Goal: Task Accomplishment & Management: Manage account settings

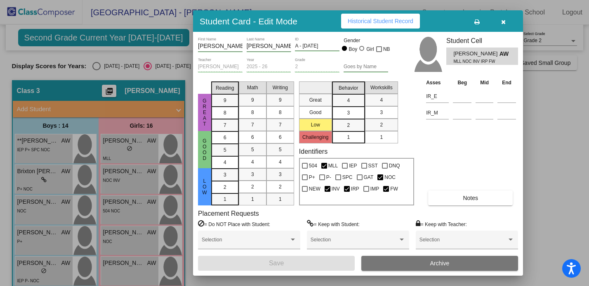
scroll to position [236, 0]
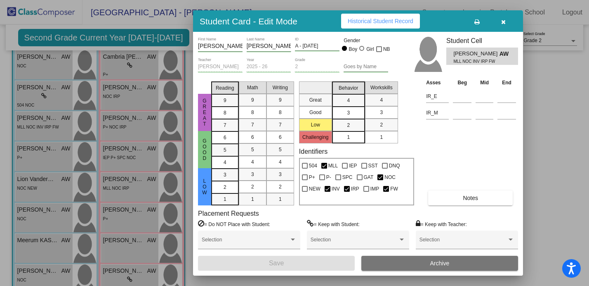
click at [506, 21] on button "button" at bounding box center [503, 21] width 26 height 15
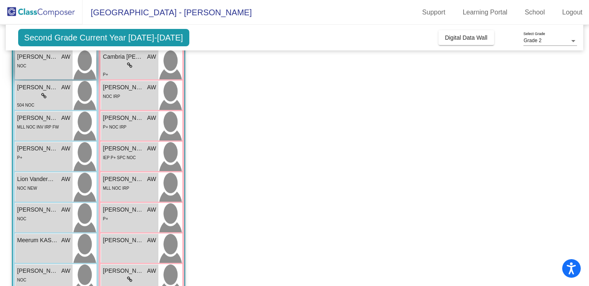
click at [34, 68] on div "NOC" at bounding box center [43, 65] width 53 height 9
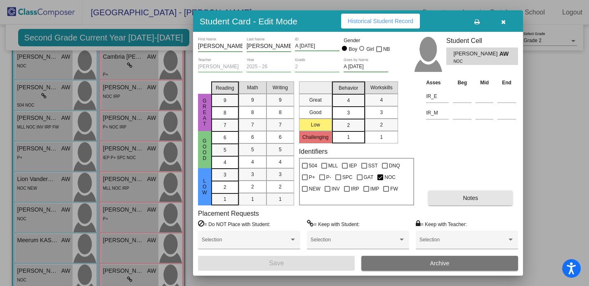
click at [485, 200] on button "Notes" at bounding box center [470, 197] width 85 height 15
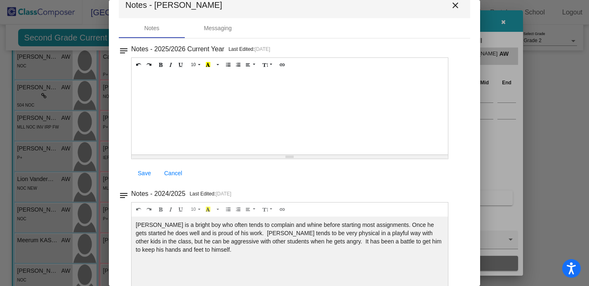
scroll to position [16, 0]
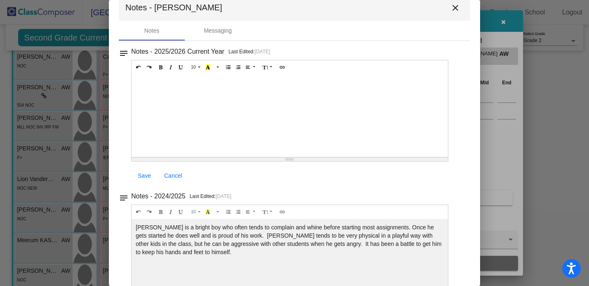
click at [452, 11] on mat-icon "close" at bounding box center [456, 8] width 10 height 10
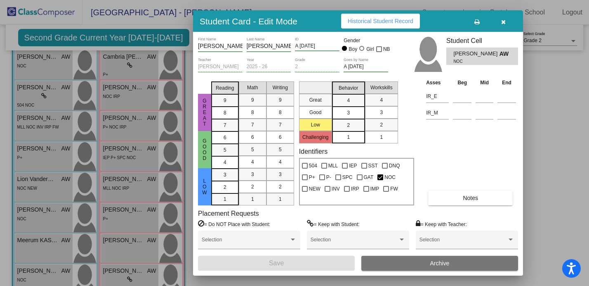
click at [502, 26] on button "button" at bounding box center [503, 21] width 26 height 15
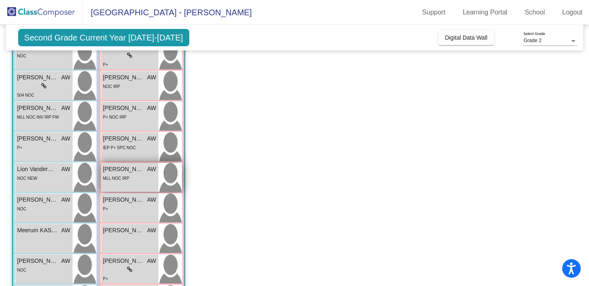
scroll to position [250, 0]
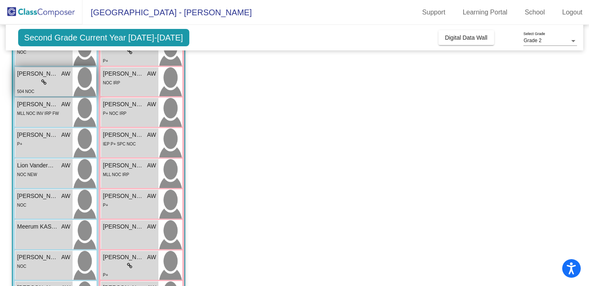
click at [48, 88] on div "504 NOC" at bounding box center [43, 91] width 53 height 9
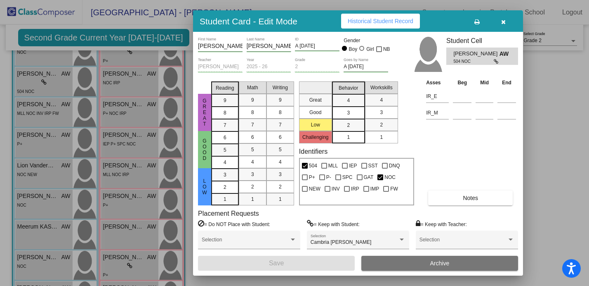
click at [468, 198] on span "Notes" at bounding box center [470, 197] width 15 height 7
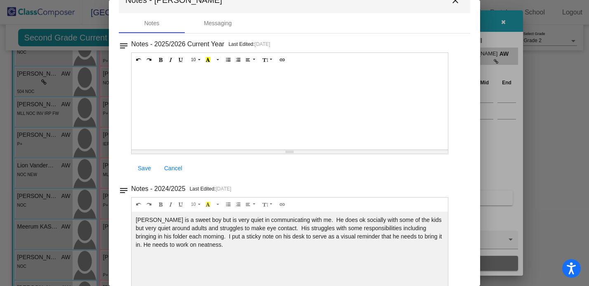
scroll to position [0, 0]
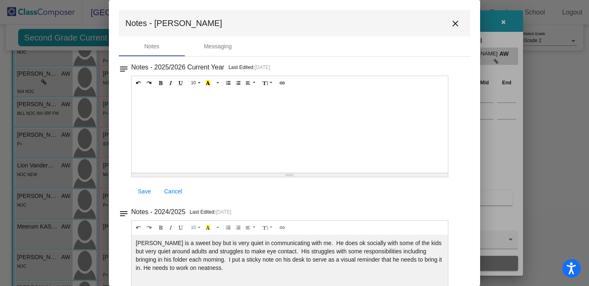
click at [451, 26] on mat-icon "close" at bounding box center [456, 24] width 10 height 10
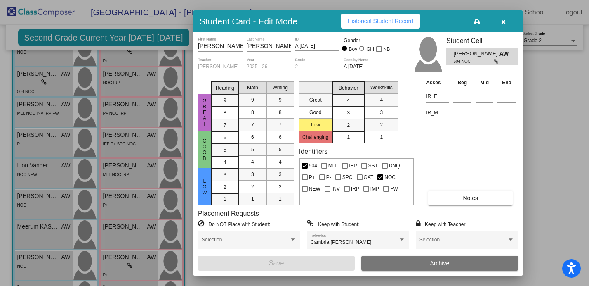
click at [506, 23] on button "button" at bounding box center [503, 21] width 26 height 15
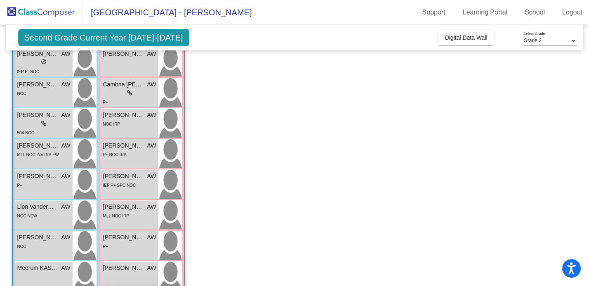
scroll to position [212, 0]
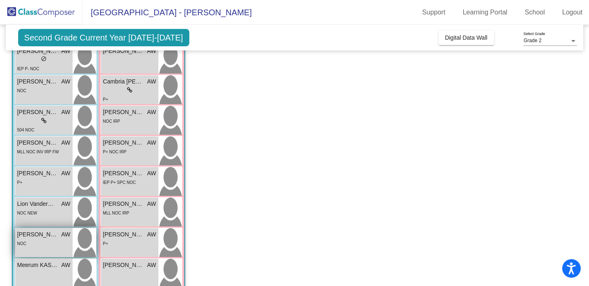
click at [38, 252] on div "[PERSON_NAME] ([PERSON_NAME]) [PERSON_NAME] lock do_not_disturb_alt NOC" at bounding box center [43, 242] width 57 height 29
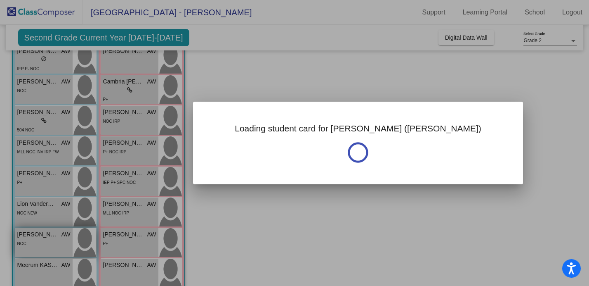
click at [38, 252] on div at bounding box center [294, 143] width 589 height 286
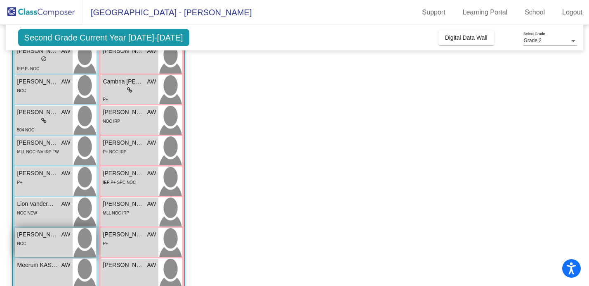
click at [29, 240] on div "NOC" at bounding box center [43, 243] width 53 height 9
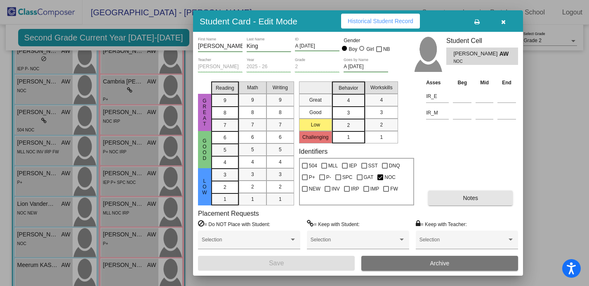
click at [459, 196] on button "Notes" at bounding box center [470, 197] width 85 height 15
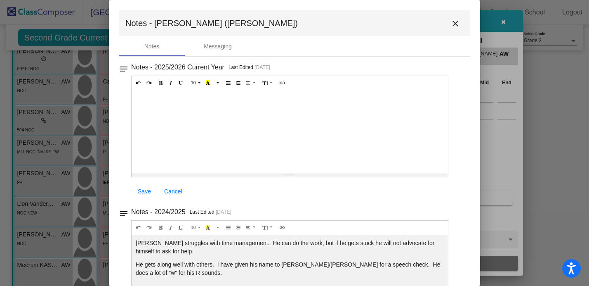
scroll to position [21, 0]
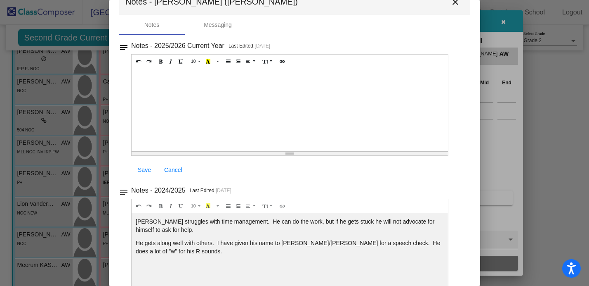
click at [451, 4] on mat-icon "close" at bounding box center [456, 2] width 10 height 10
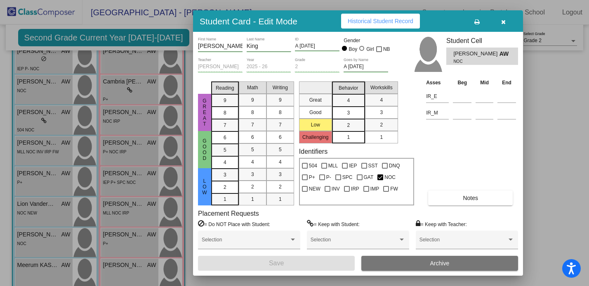
click at [504, 24] on icon "button" at bounding box center [503, 22] width 5 height 6
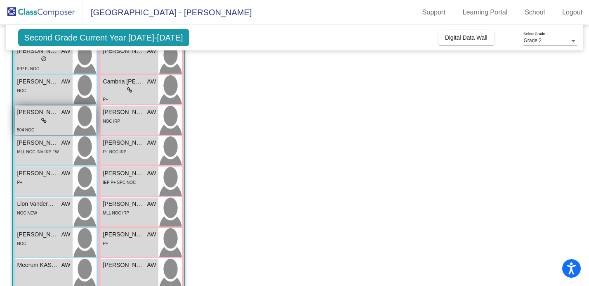
click at [45, 122] on icon at bounding box center [43, 121] width 5 height 6
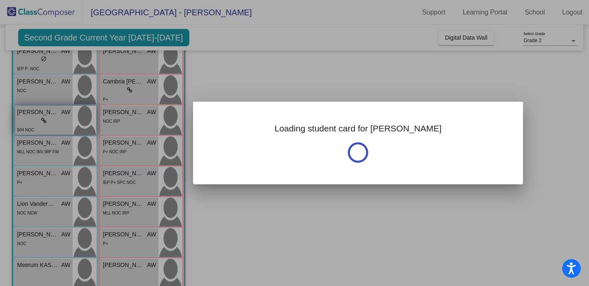
click at [45, 122] on div at bounding box center [294, 143] width 589 height 286
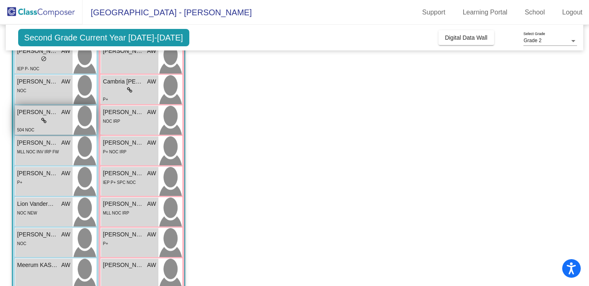
click at [45, 122] on icon at bounding box center [43, 121] width 5 height 6
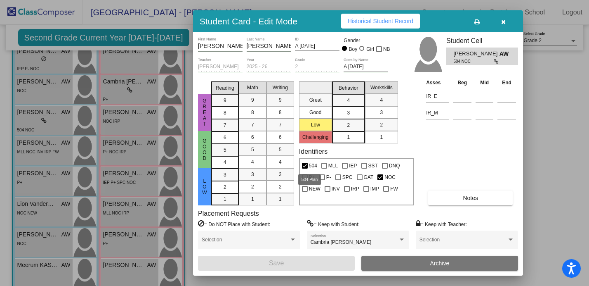
click at [305, 167] on div at bounding box center [305, 166] width 6 height 6
click at [305, 168] on input "504" at bounding box center [305, 168] width 0 height 0
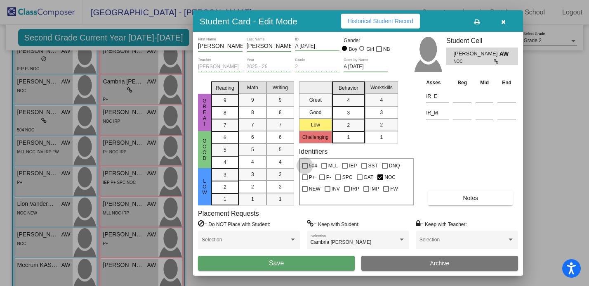
click at [305, 167] on div at bounding box center [305, 166] width 6 height 6
click at [305, 168] on input "504" at bounding box center [305, 168] width 0 height 0
checkbox input "true"
click at [502, 21] on icon "button" at bounding box center [503, 22] width 5 height 6
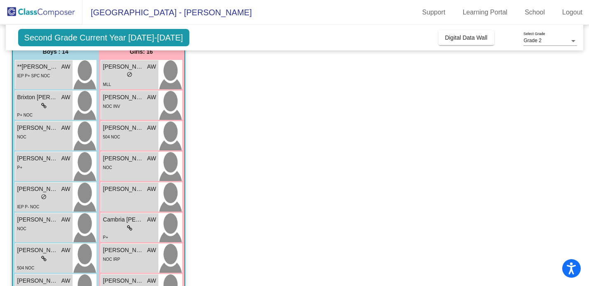
scroll to position [70, 0]
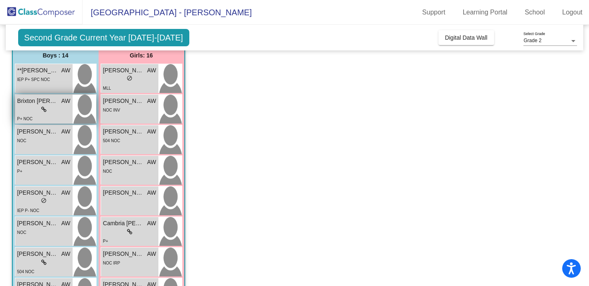
click at [49, 105] on div "lock do_not_disturb_alt" at bounding box center [43, 109] width 53 height 9
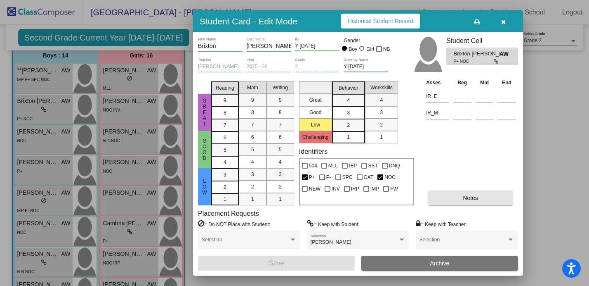
click at [466, 199] on span "Notes" at bounding box center [470, 197] width 15 height 7
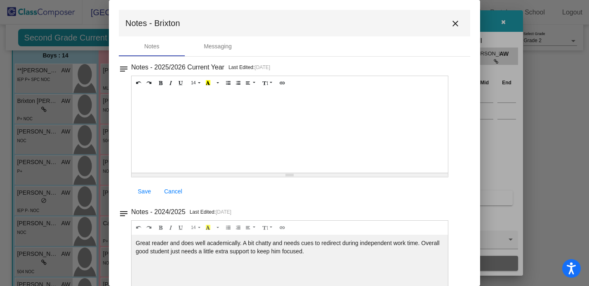
click at [452, 22] on mat-icon "close" at bounding box center [456, 24] width 10 height 10
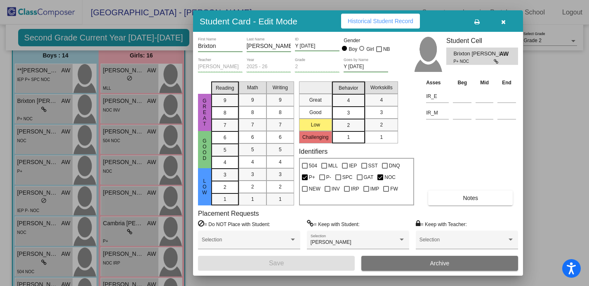
click at [122, 227] on div at bounding box center [294, 143] width 589 height 286
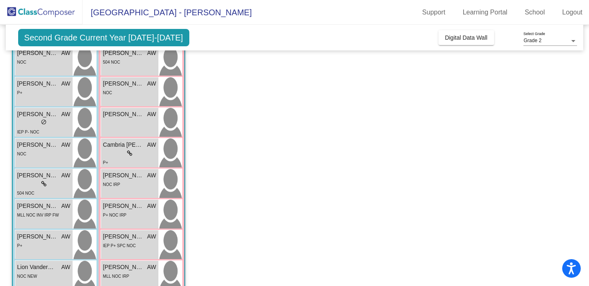
scroll to position [95, 0]
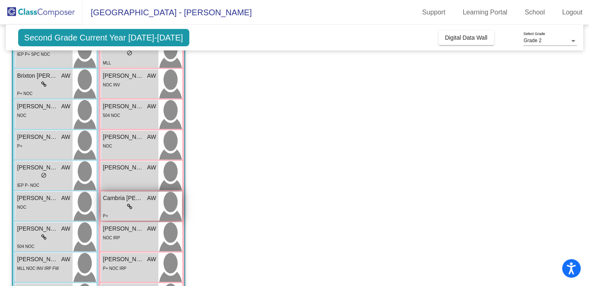
click at [121, 200] on span "Cambria [PERSON_NAME]" at bounding box center [123, 198] width 41 height 9
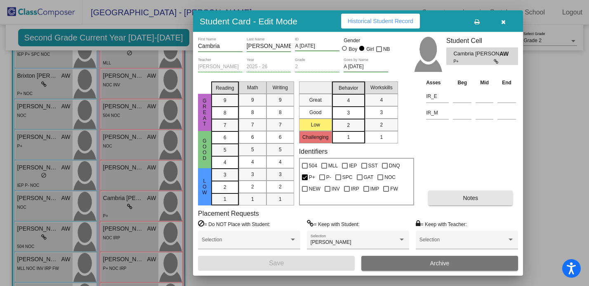
click at [481, 197] on button "Notes" at bounding box center [470, 197] width 85 height 15
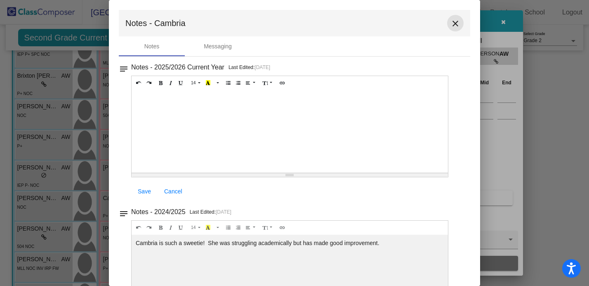
click at [451, 26] on mat-icon "close" at bounding box center [456, 24] width 10 height 10
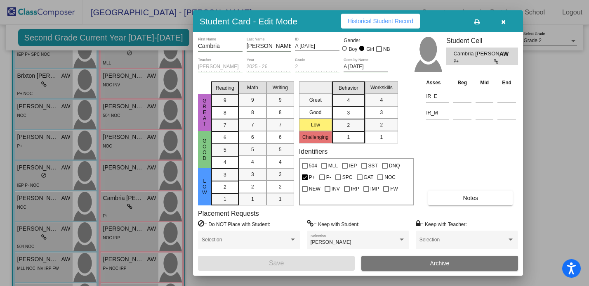
click at [503, 24] on icon "button" at bounding box center [503, 22] width 5 height 6
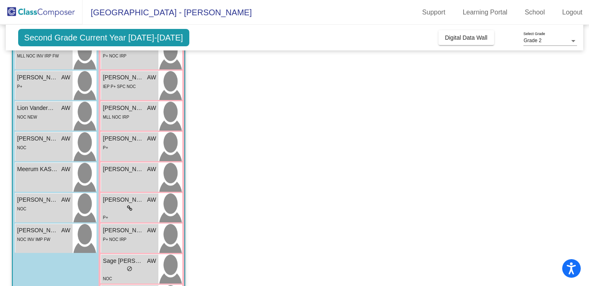
scroll to position [350, 0]
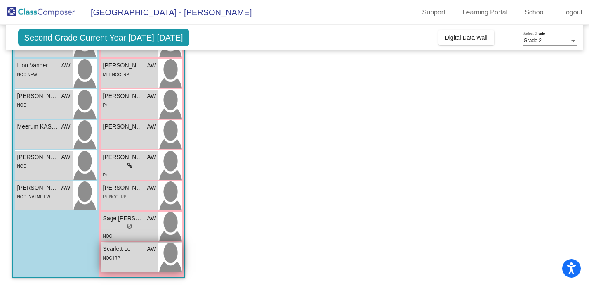
click at [112, 248] on span "Scarlett Le" at bounding box center [123, 248] width 41 height 9
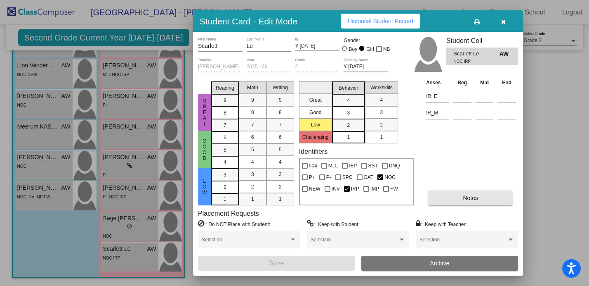
click at [459, 195] on button "Notes" at bounding box center [470, 197] width 85 height 15
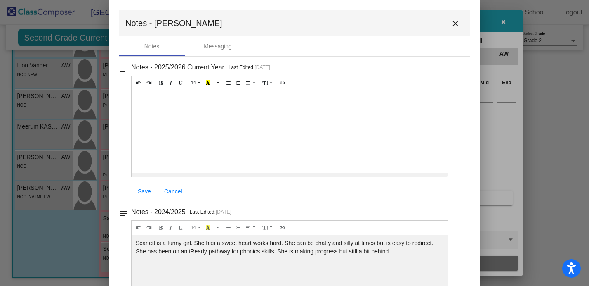
click at [451, 21] on mat-icon "close" at bounding box center [456, 24] width 10 height 10
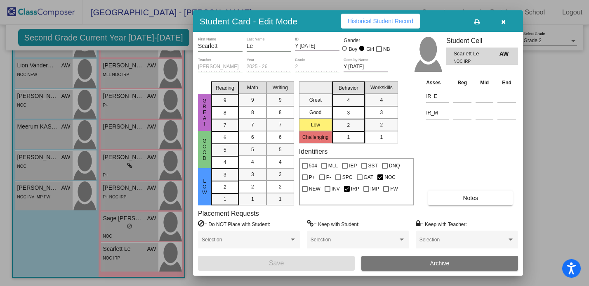
click at [504, 24] on icon "button" at bounding box center [503, 22] width 5 height 6
